Goal: Transaction & Acquisition: Purchase product/service

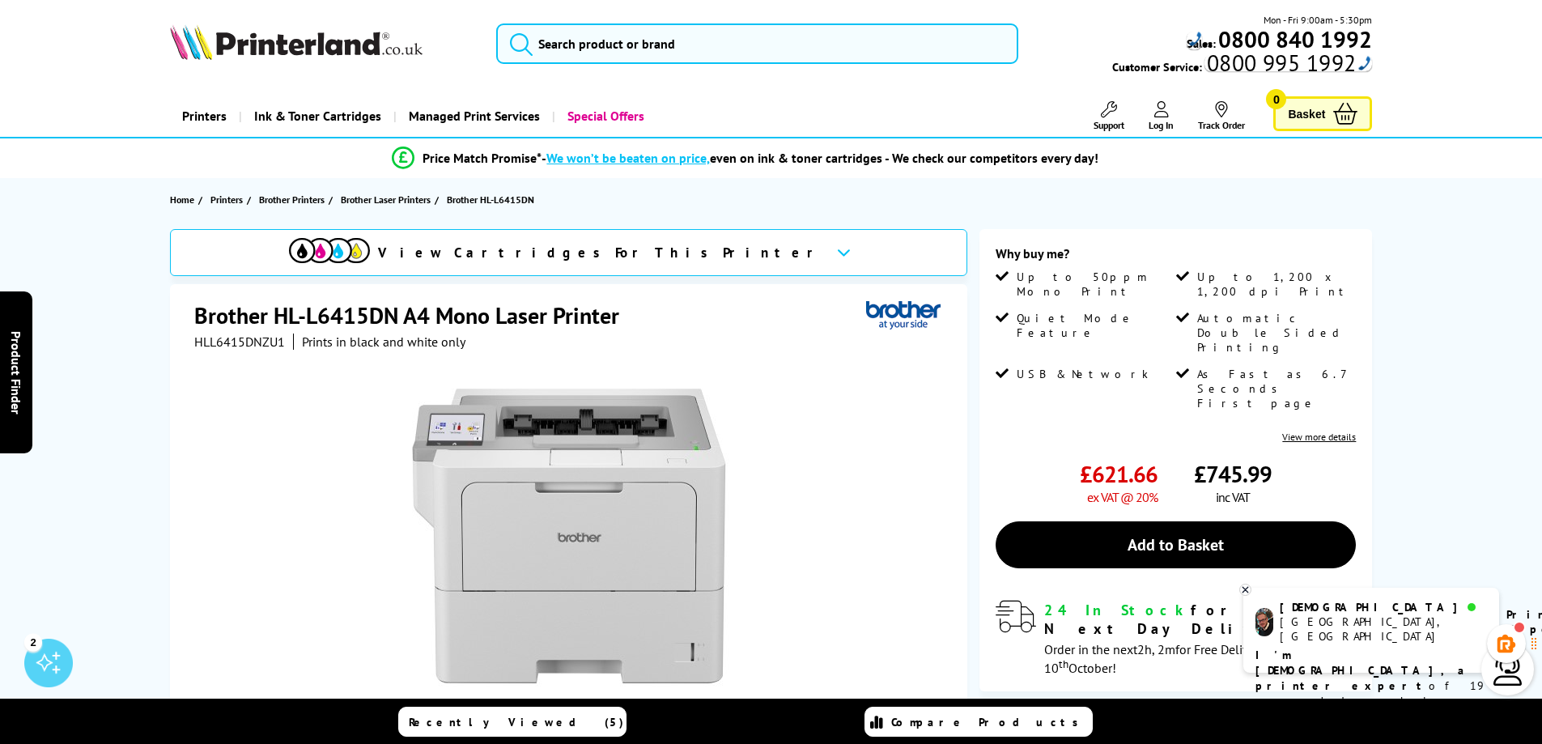
click at [284, 349] on div "HLL6415DNZU1 Prints in black and white only" at bounding box center [329, 341] width 271 height 16
drag, startPoint x: 284, startPoint y: 349, endPoint x: 250, endPoint y: 342, distance: 34.8
click at [250, 342] on div "HLL6415DNZU1 Prints in black and white only" at bounding box center [329, 341] width 271 height 16
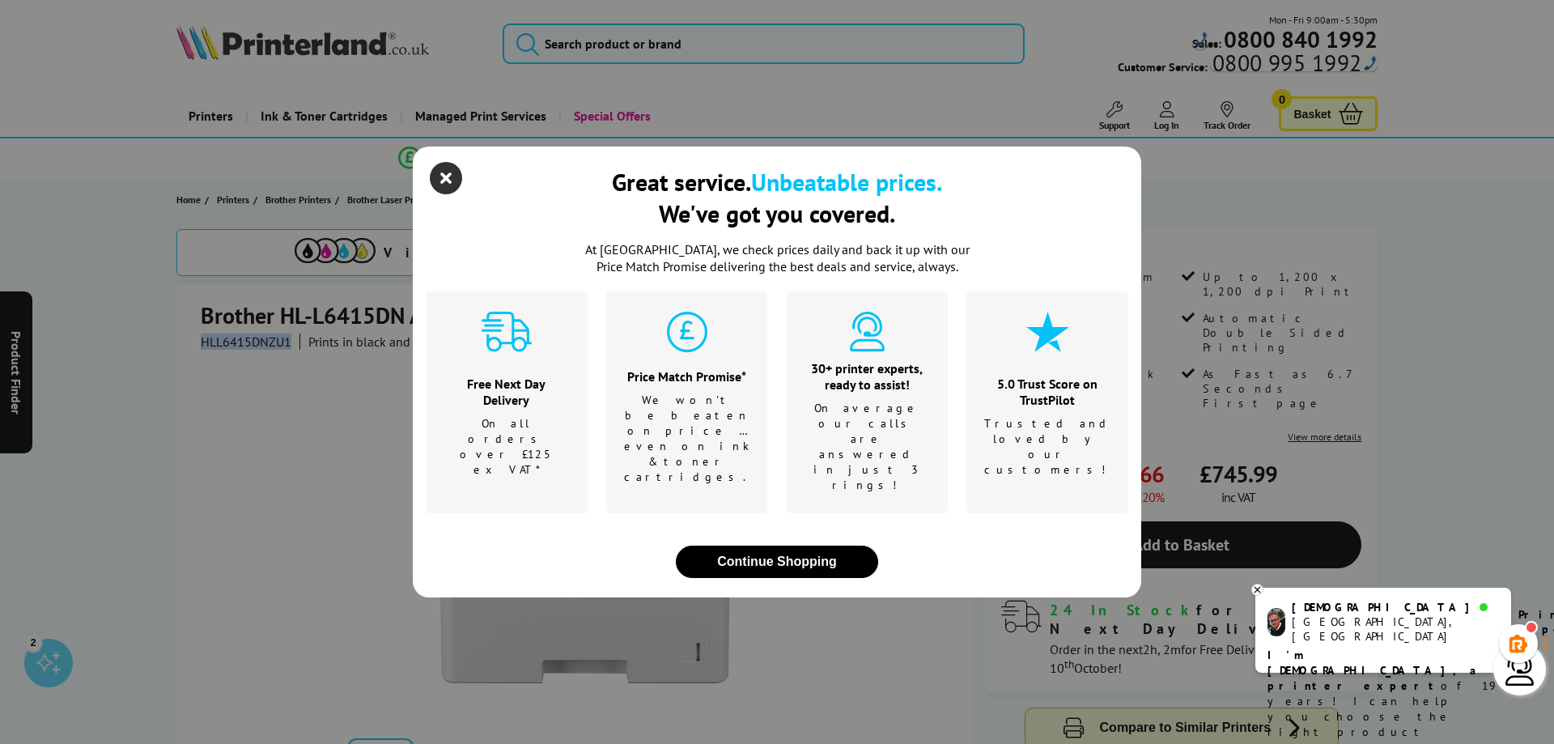
click at [453, 194] on icon "close modal" at bounding box center [446, 178] width 32 height 32
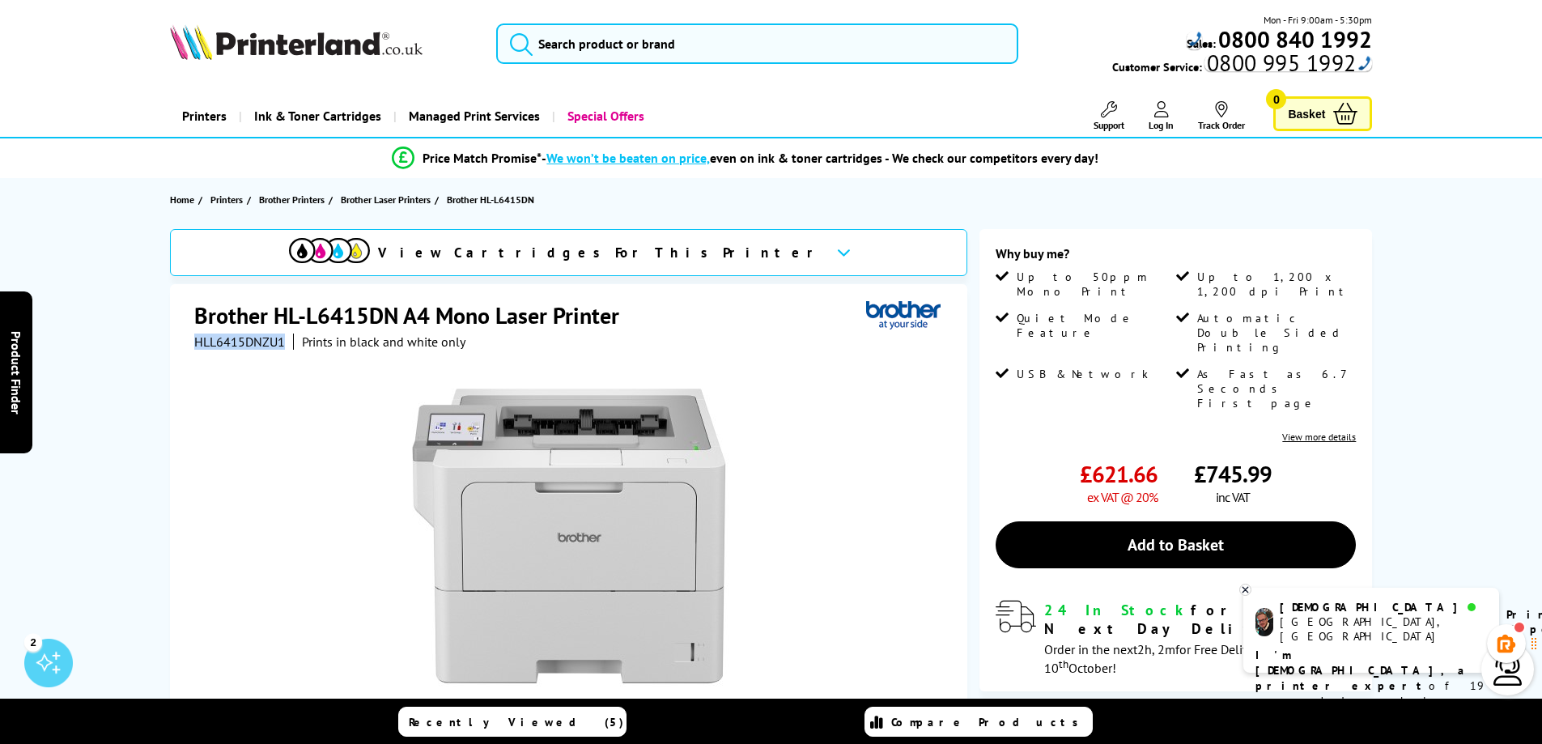
copy div "HLL6415DNZU1"
